Goal: Information Seeking & Learning: Compare options

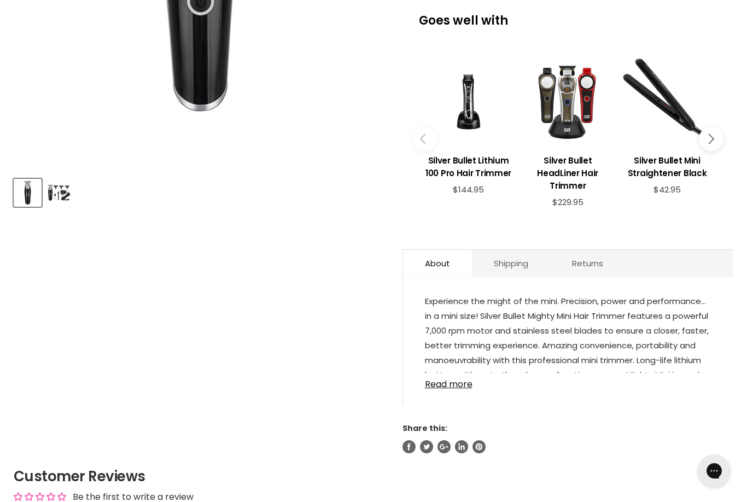
click at [56, 200] on img "Product thumbnails" at bounding box center [59, 193] width 26 height 26
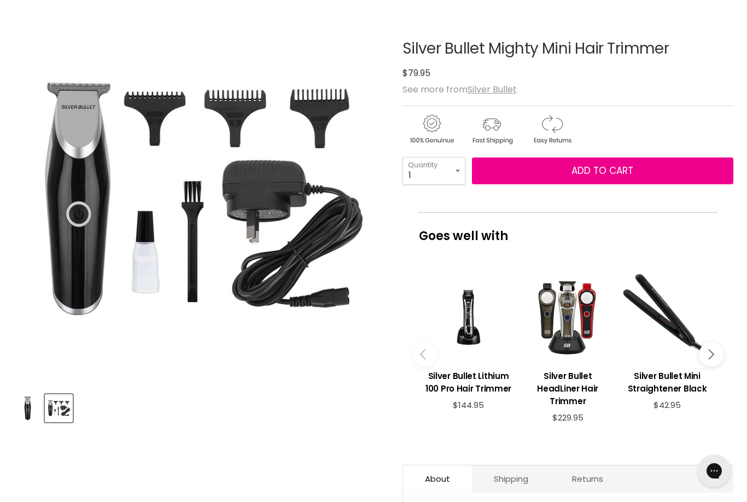
scroll to position [118, 0]
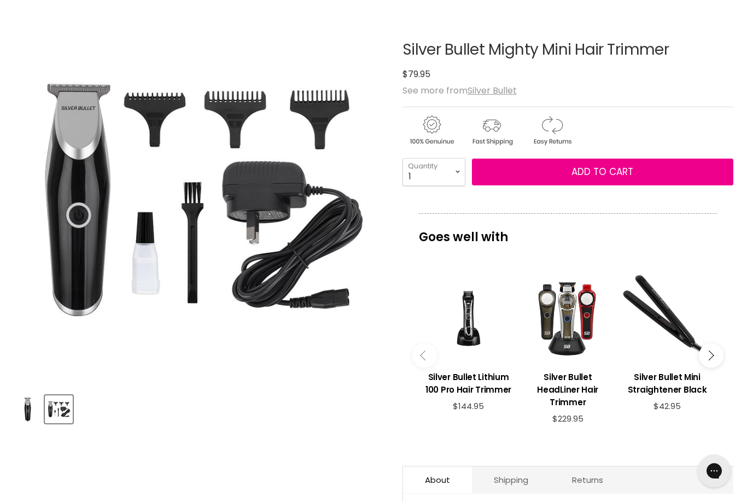
click at [461, 340] on div "View product:Silver Bullet Lithium 100 Pro Hair Trimmer" at bounding box center [468, 318] width 89 height 89
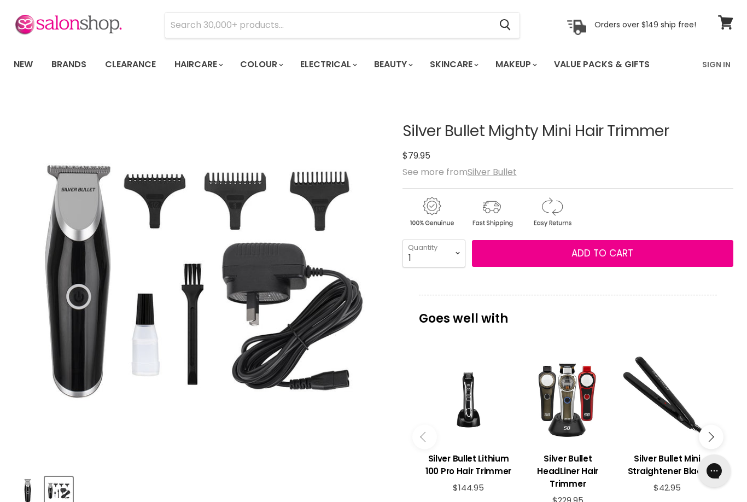
scroll to position [36, 0]
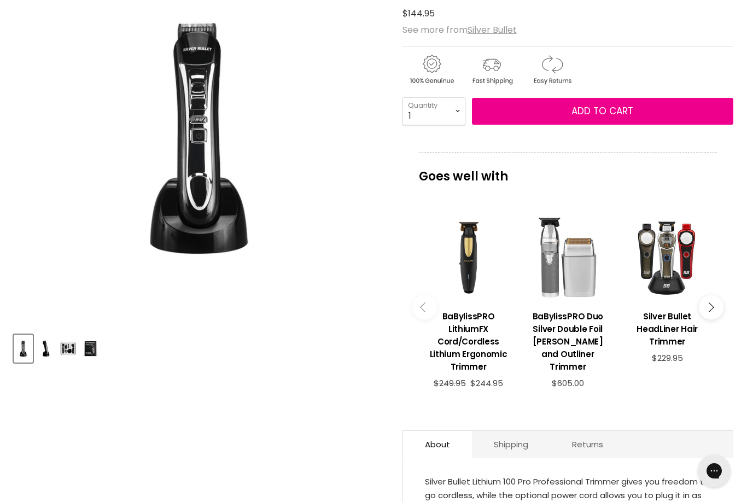
click at [40, 357] on img "Product thumbnails" at bounding box center [45, 349] width 17 height 26
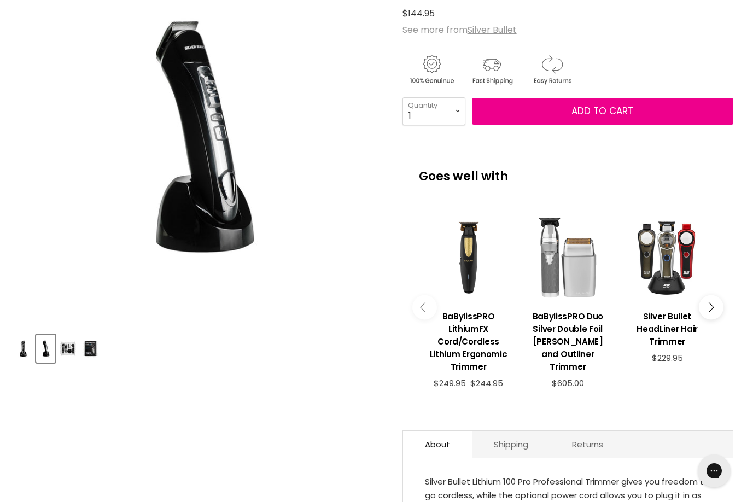
click at [64, 353] on img "Product thumbnails" at bounding box center [68, 349] width 17 height 26
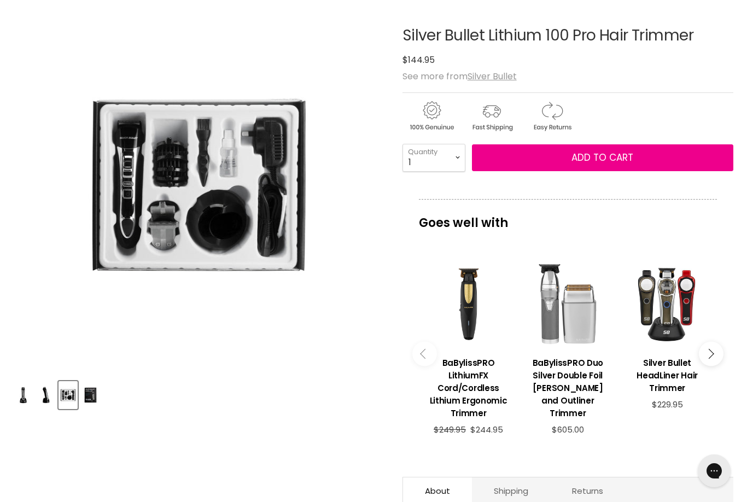
scroll to position [131, 0]
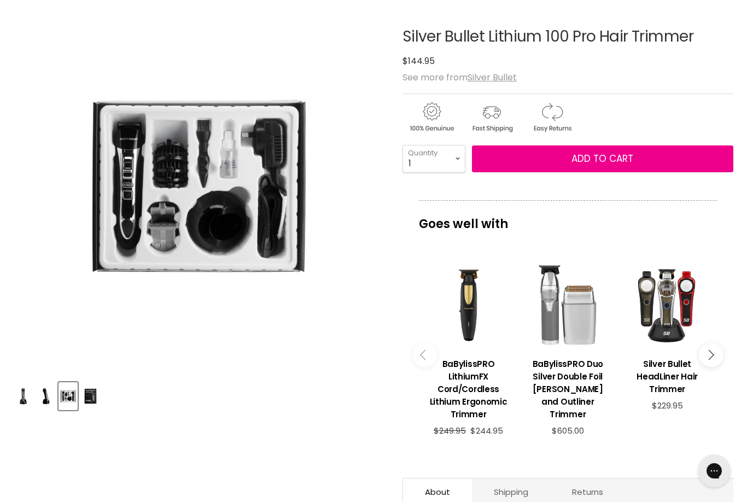
click at [310, 310] on img "Silver Bullet Lithium 100 Pro Hair Trimmer image. Click or Scroll to Zoom." at bounding box center [198, 186] width 247 height 371
click at [336, 274] on div "Click or scroll to zoom Tap or pinch to zoom" at bounding box center [199, 186] width 371 height 371
click at [344, 225] on div "Click or scroll to zoom Tap or pinch to zoom" at bounding box center [199, 186] width 371 height 371
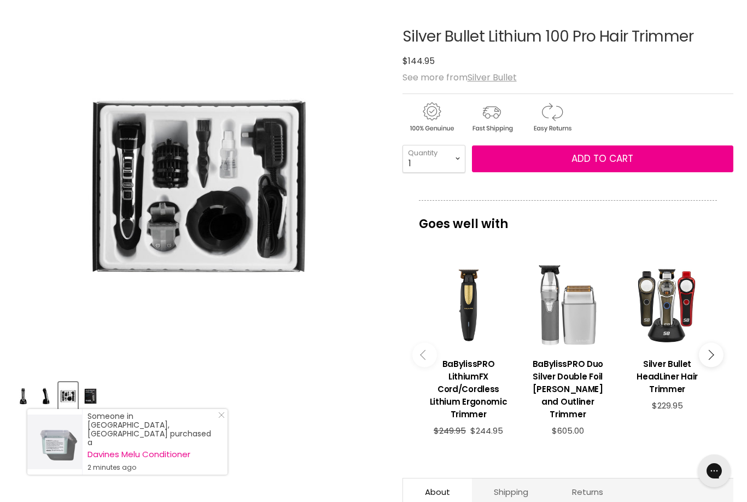
click at [99, 402] on img "Product thumbnails" at bounding box center [90, 396] width 17 height 26
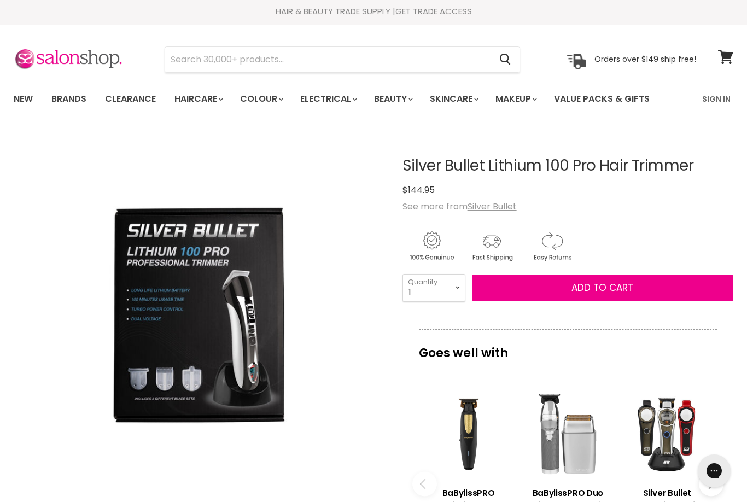
scroll to position [0, 0]
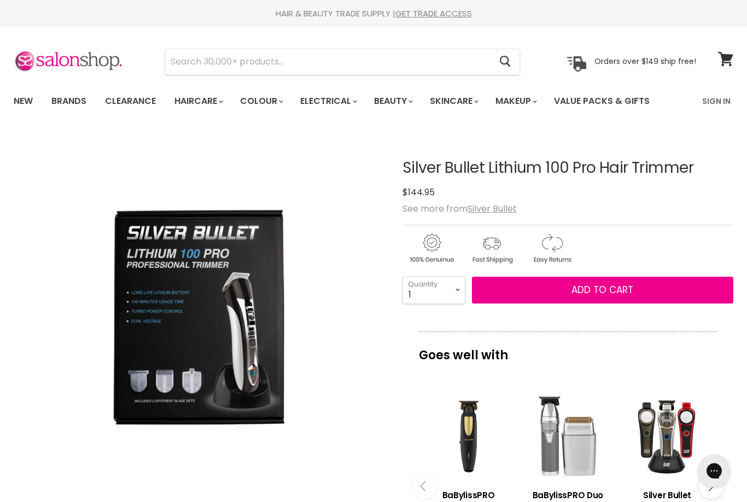
click at [170, 369] on img "Silver Bullet Lithium 100 Pro Hair Trimmer image. Click or Scroll to Zoom." at bounding box center [137, 317] width 247 height 371
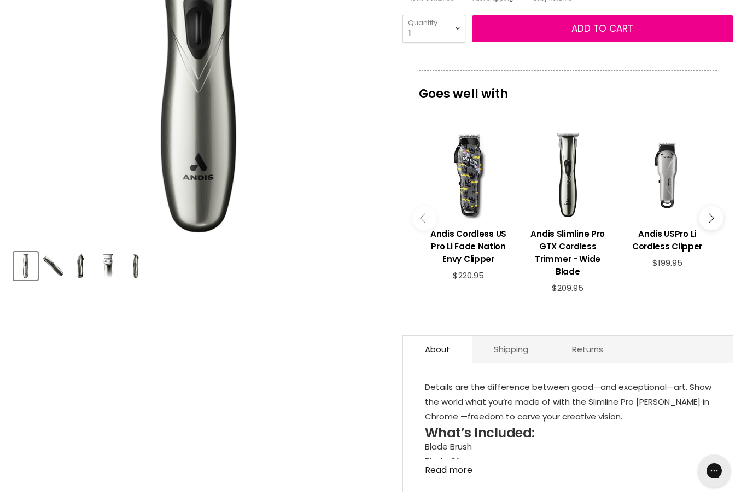
click at [57, 270] on img "Product thumbnails" at bounding box center [53, 266] width 22 height 26
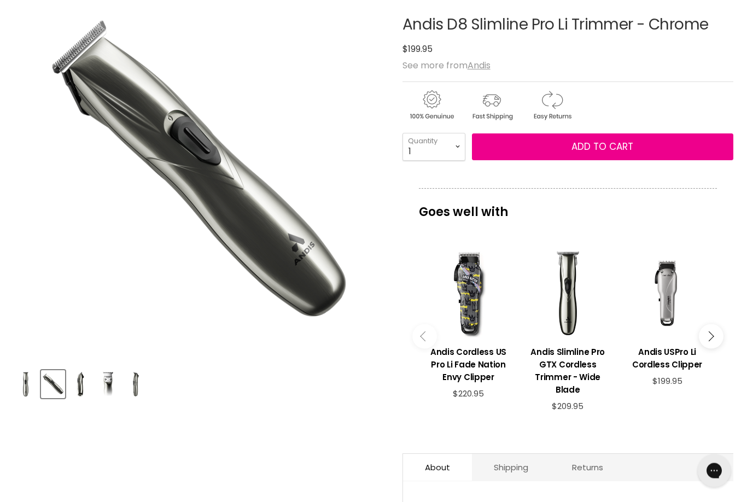
click at [83, 387] on img "Product thumbnails" at bounding box center [80, 385] width 22 height 26
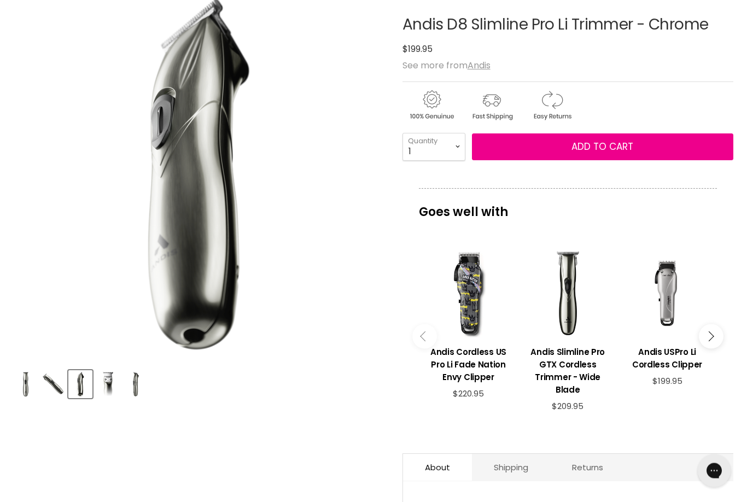
scroll to position [143, 0]
click at [118, 385] on img "Product thumbnails" at bounding box center [108, 384] width 22 height 26
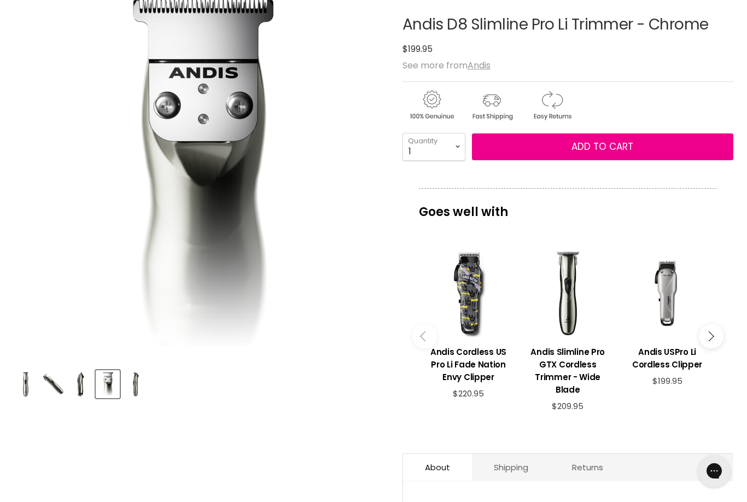
click at [137, 391] on img "Product thumbnails" at bounding box center [135, 384] width 22 height 26
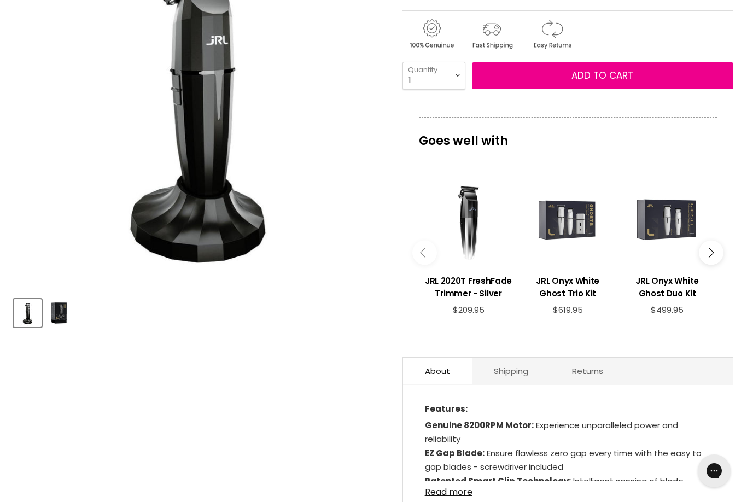
click at [51, 320] on img "Product thumbnails" at bounding box center [59, 313] width 26 height 26
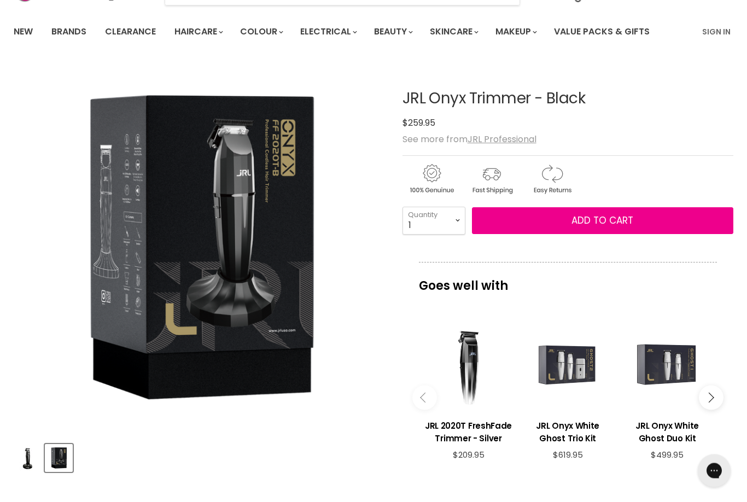
scroll to position [69, 0]
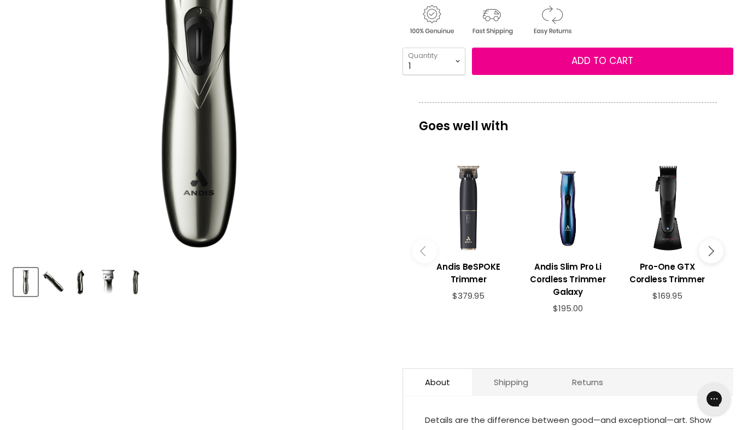
click at [49, 286] on img "Product thumbnails" at bounding box center [53, 282] width 22 height 26
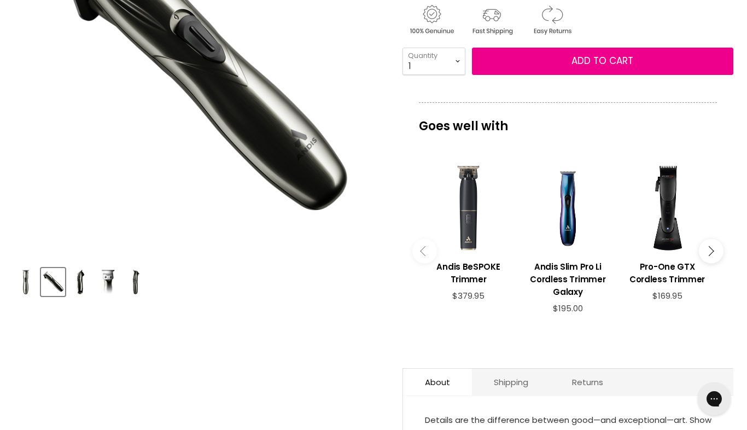
click at [87, 290] on img "Product thumbnails" at bounding box center [80, 282] width 22 height 26
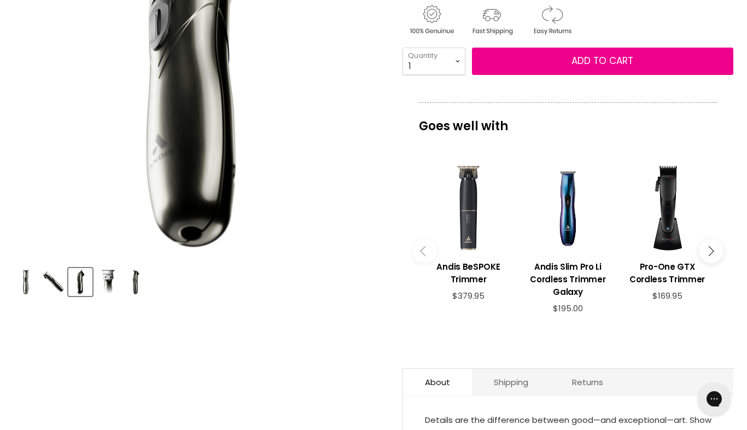
click at [112, 285] on img "Product thumbnails" at bounding box center [108, 282] width 22 height 26
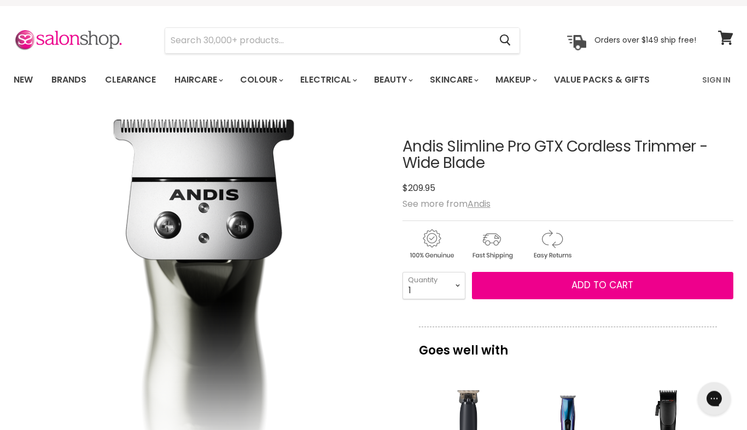
scroll to position [36, 0]
